Goal: Task Accomplishment & Management: Manage account settings

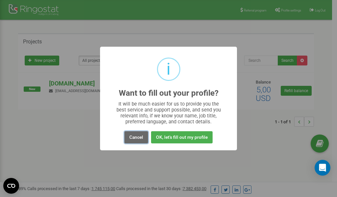
click at [135, 138] on button "Cancel" at bounding box center [136, 137] width 24 height 12
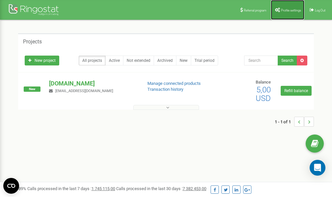
click at [283, 12] on link "Profile settings" at bounding box center [288, 10] width 34 height 20
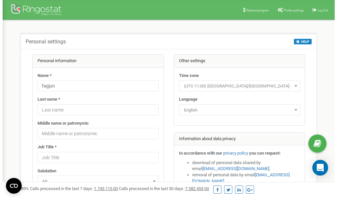
scroll to position [33, 0]
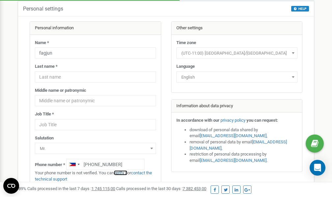
click at [124, 173] on link "verify it" at bounding box center [120, 172] width 13 height 5
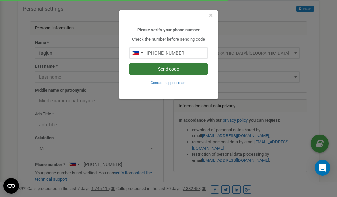
click at [173, 68] on button "Send code" at bounding box center [168, 68] width 78 height 11
